Goal: Task Accomplishment & Management: Use online tool/utility

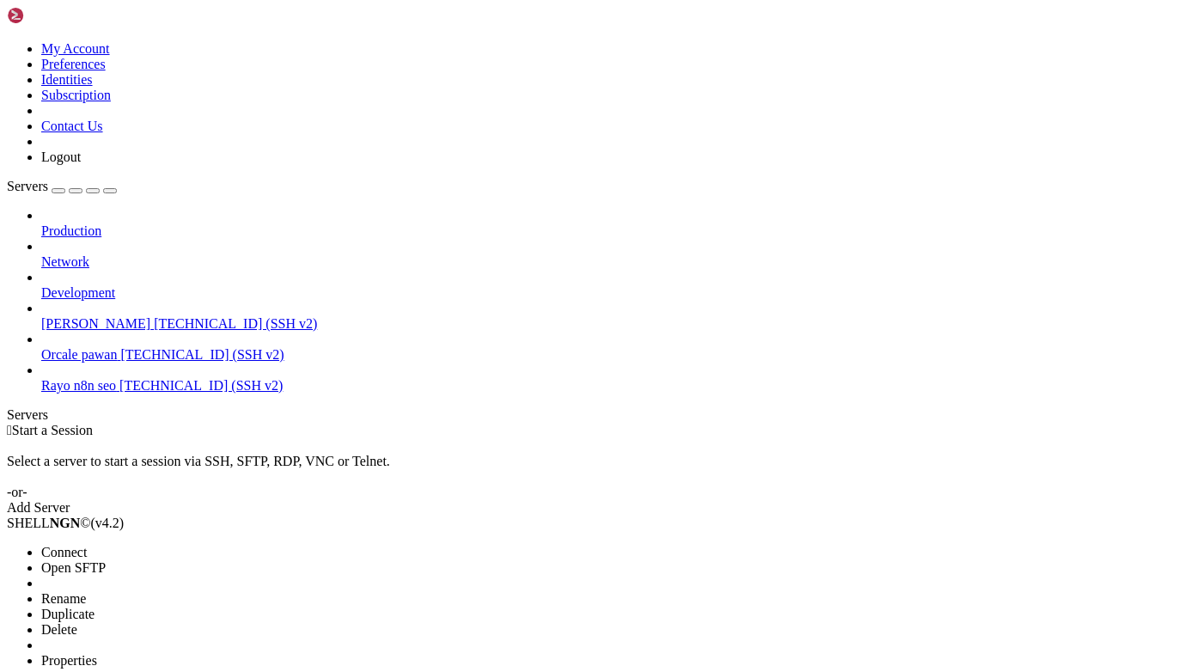
click at [106, 560] on span "Open SFTP" at bounding box center [73, 567] width 64 height 15
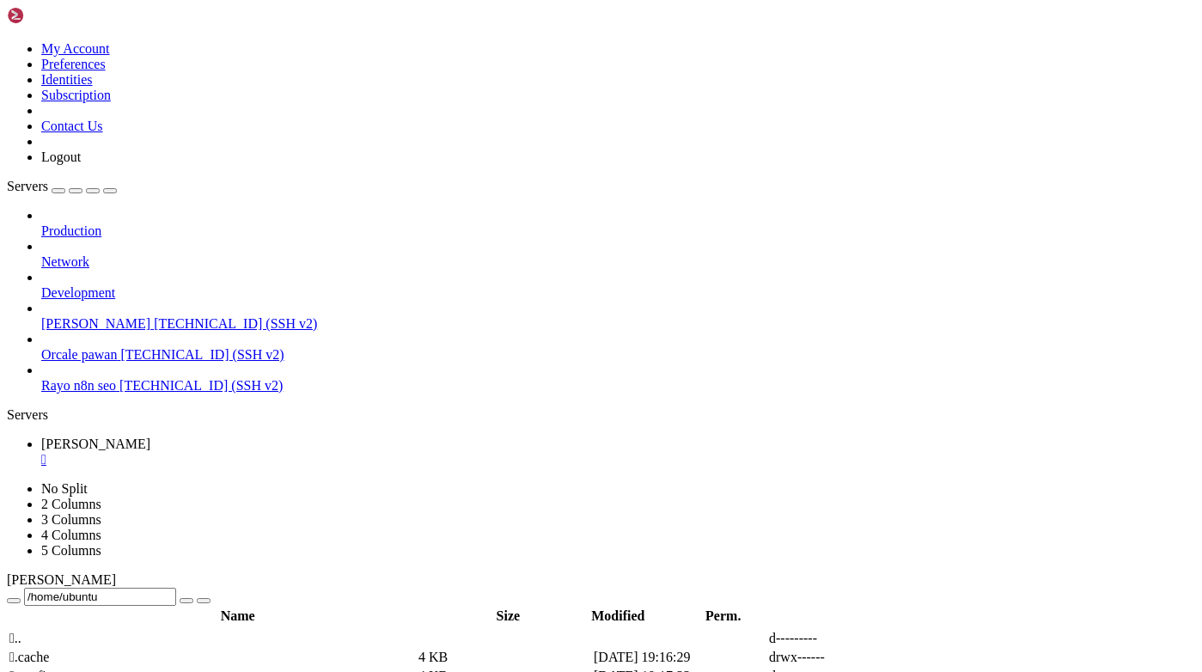
click at [176, 588] on input "/home/ubuntu" at bounding box center [100, 597] width 152 height 18
type input "/home/ubuntu/Rayo-backend/logs"
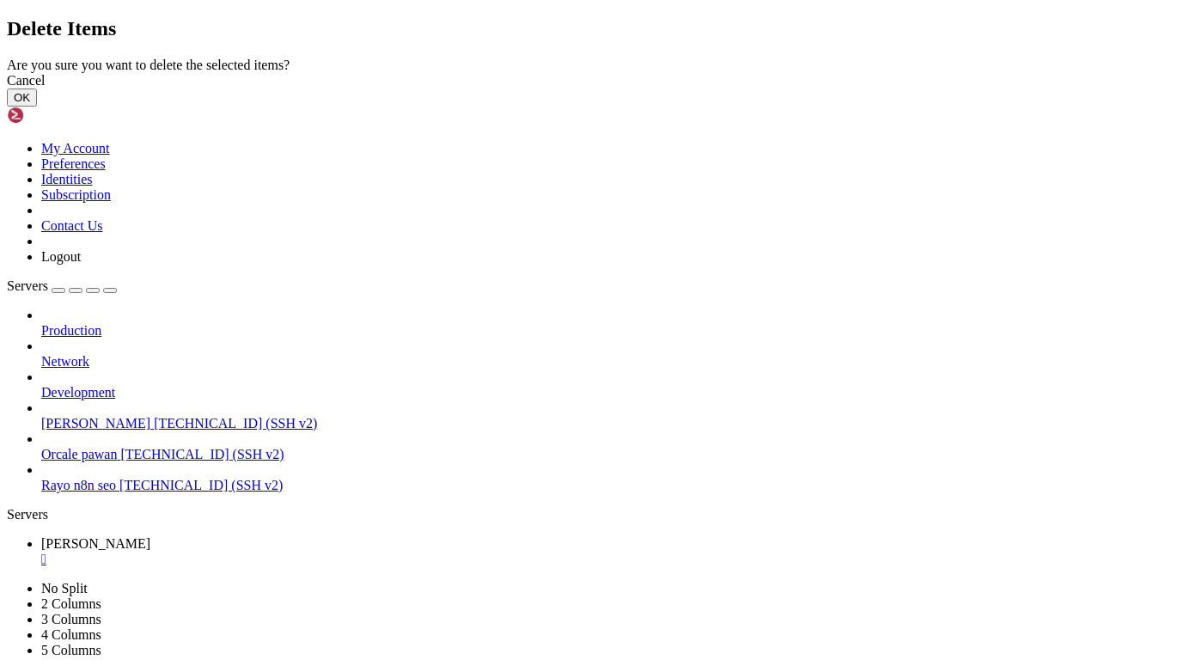
click at [37, 107] on button "OK" at bounding box center [22, 98] width 30 height 18
